Goal: Information Seeking & Learning: Learn about a topic

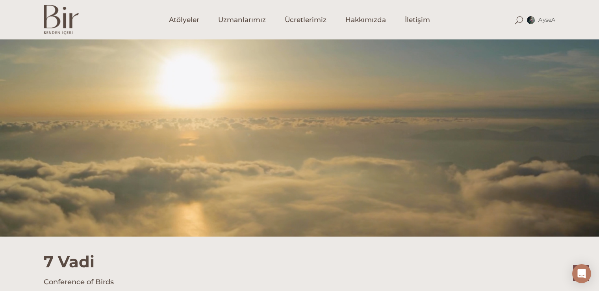
scroll to position [1191, 0]
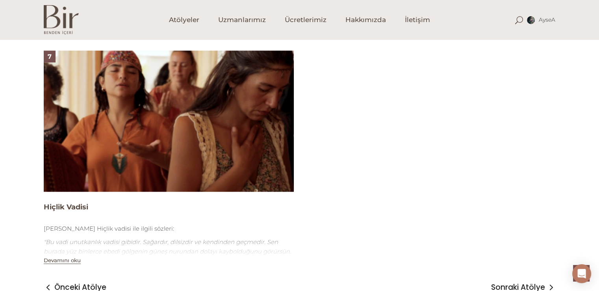
click at [186, 141] on img at bounding box center [169, 120] width 250 height 141
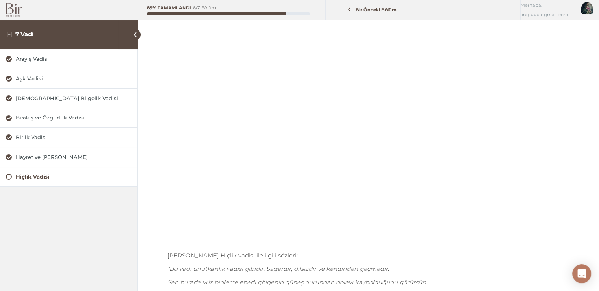
scroll to position [52, 0]
